Goal: Find contact information: Find contact information

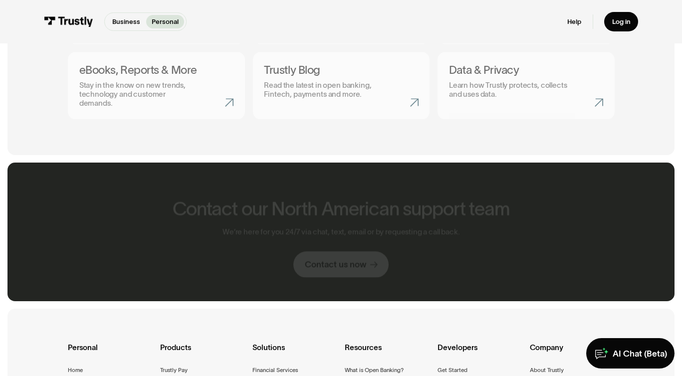
scroll to position [589, 0]
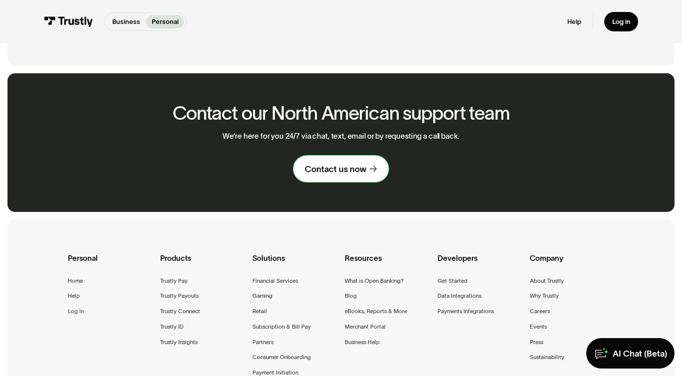
click at [361, 164] on div "Contact us now" at bounding box center [335, 169] width 61 height 11
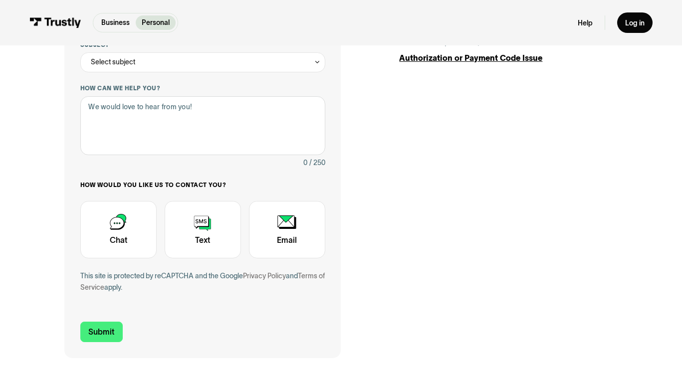
scroll to position [177, 0]
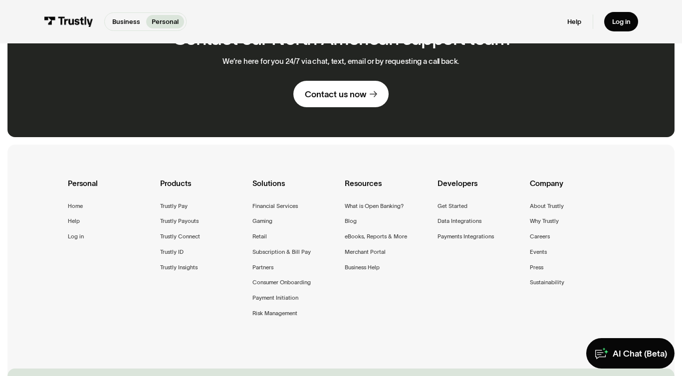
scroll to position [648, 0]
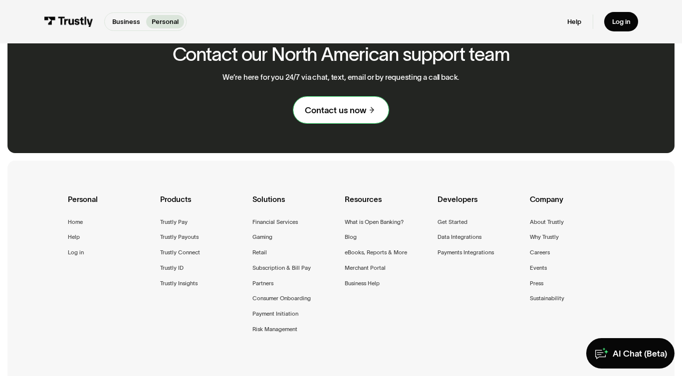
click at [326, 105] on div "Contact us now" at bounding box center [335, 110] width 61 height 11
